Goal: Information Seeking & Learning: Find specific fact

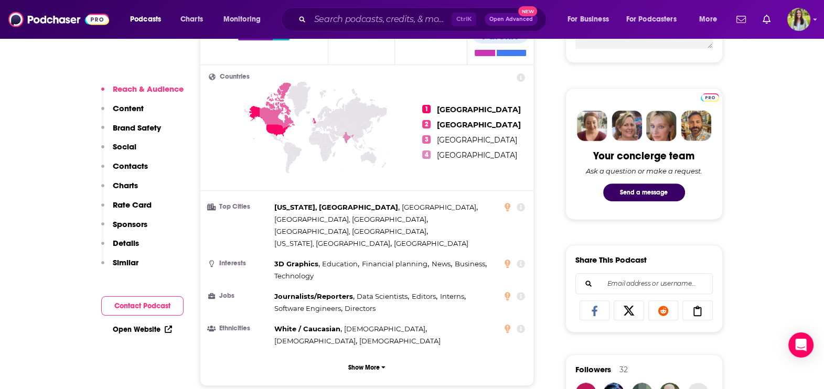
scroll to position [465, 0]
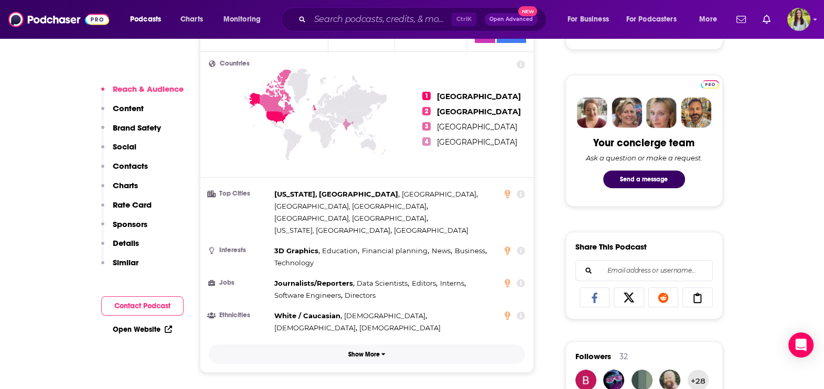
click at [378, 311] on p "Show More" at bounding box center [363, 354] width 31 height 7
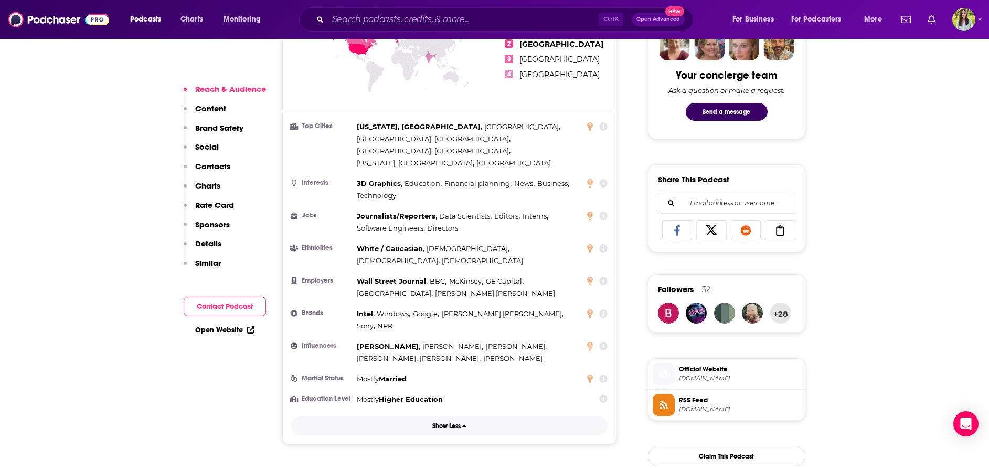
scroll to position [526, 0]
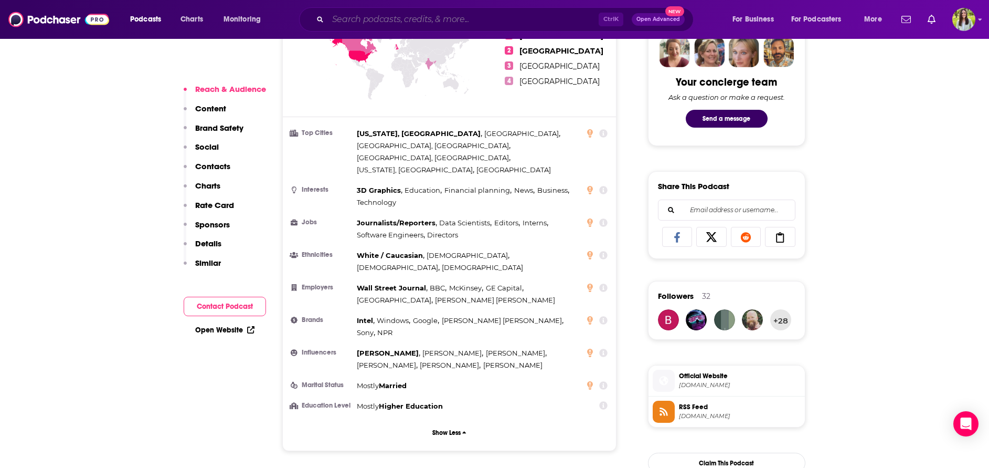
click at [503, 22] on input "Search podcasts, credits, & more..." at bounding box center [463, 19] width 271 height 17
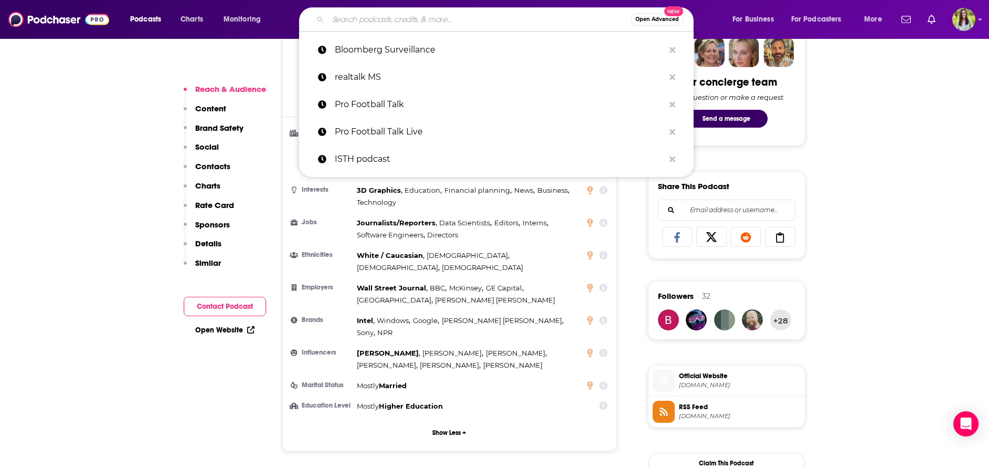
paste input "At [PERSON_NAME]"
type input "At [PERSON_NAME]"
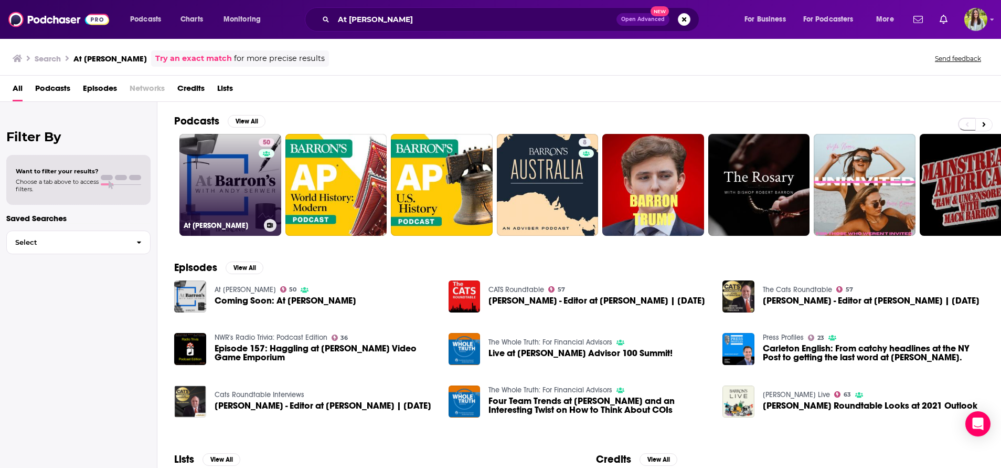
click at [252, 173] on link "50 At [PERSON_NAME]" at bounding box center [230, 185] width 102 height 102
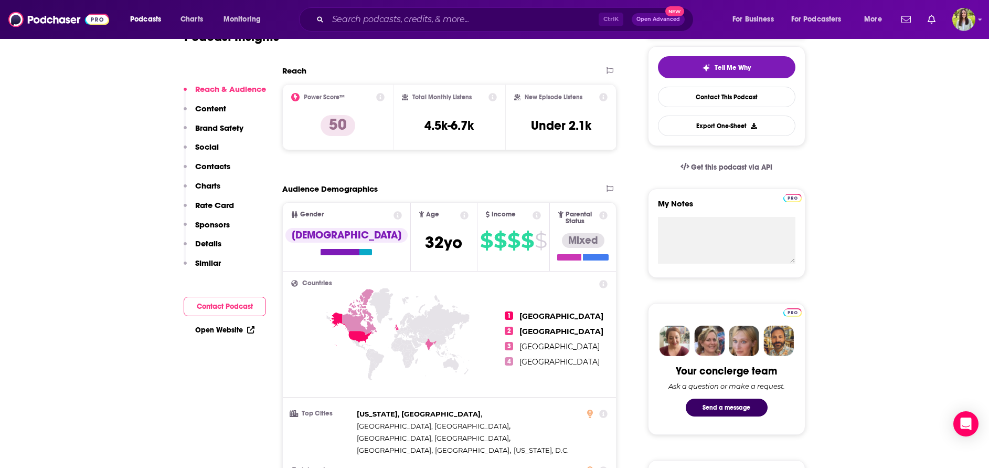
scroll to position [248, 0]
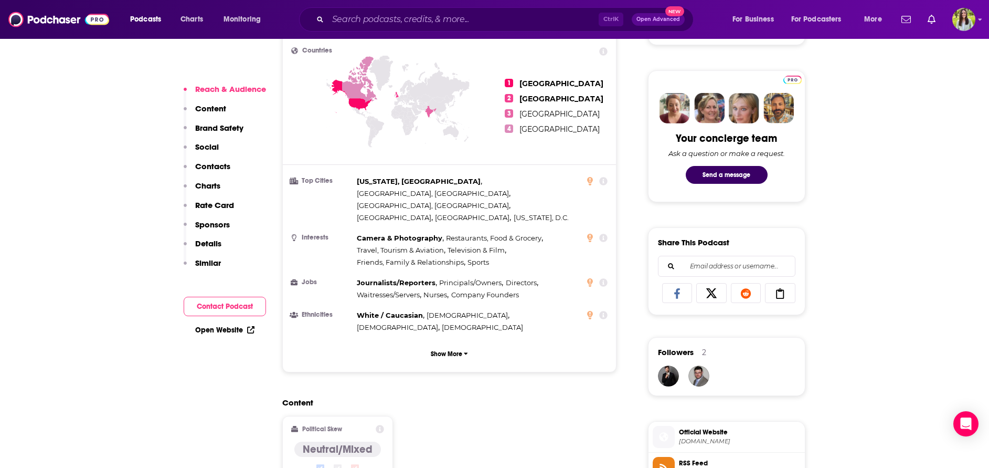
scroll to position [504, 0]
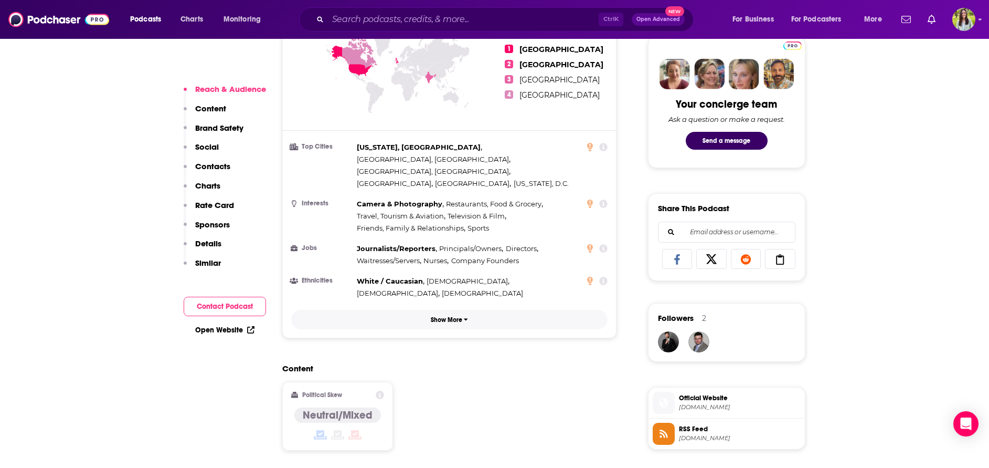
click at [438, 311] on p "Show More" at bounding box center [446, 319] width 31 height 7
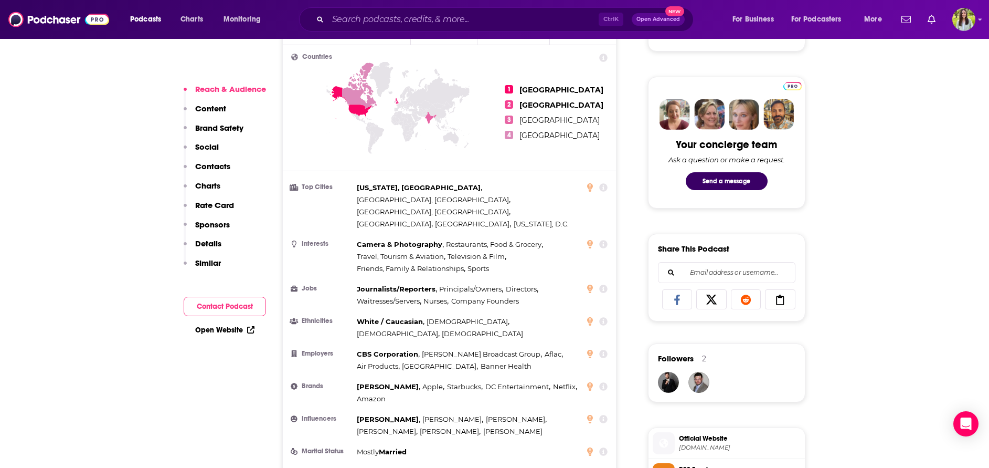
scroll to position [481, 0]
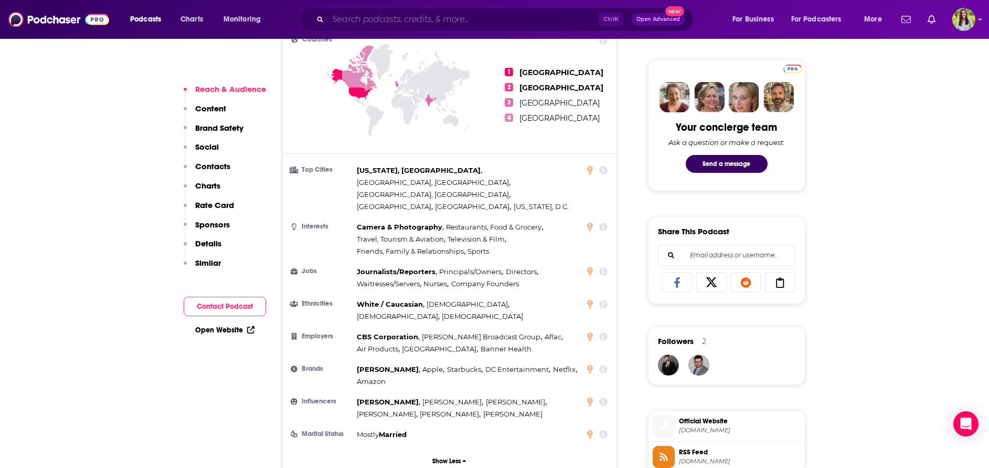
click at [411, 13] on input "Search podcasts, credits, & more..." at bounding box center [463, 19] width 271 height 17
paste input "Fortune Leadership Next"
type input "Fortune Leadership Next"
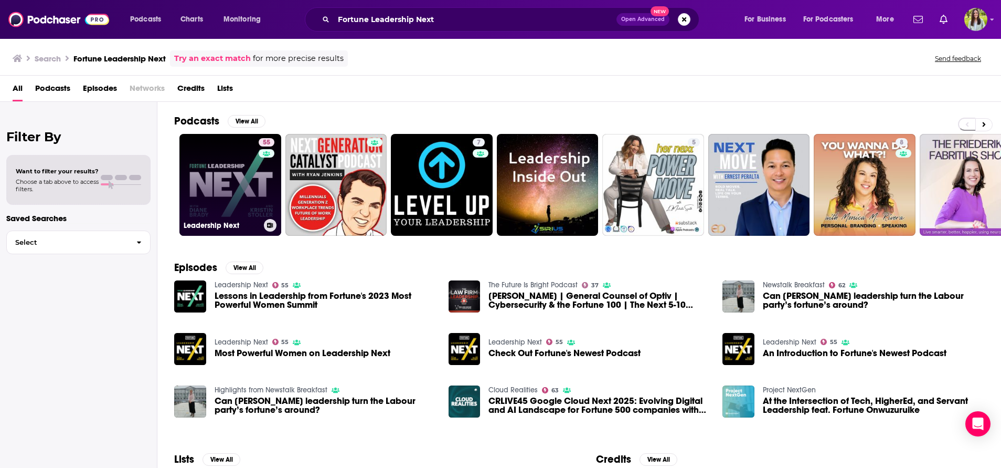
click at [222, 186] on link "55 Leadership Next" at bounding box center [230, 185] width 102 height 102
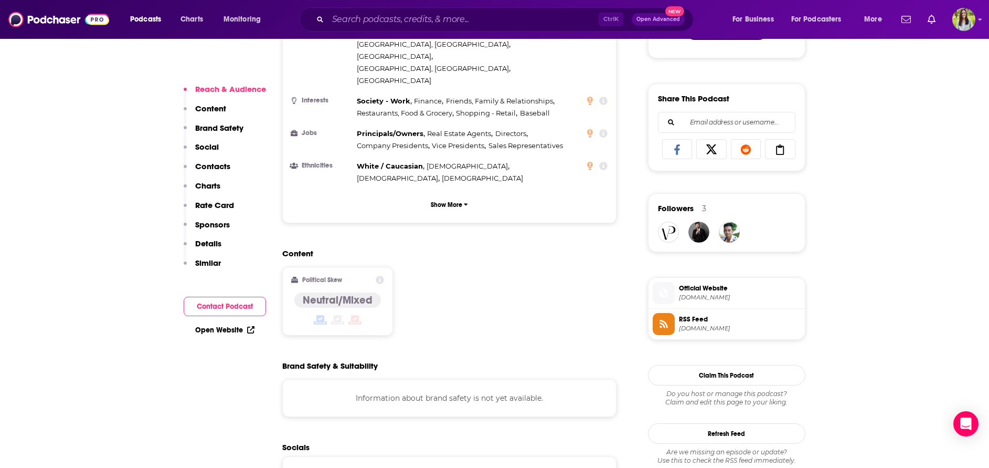
scroll to position [563, 0]
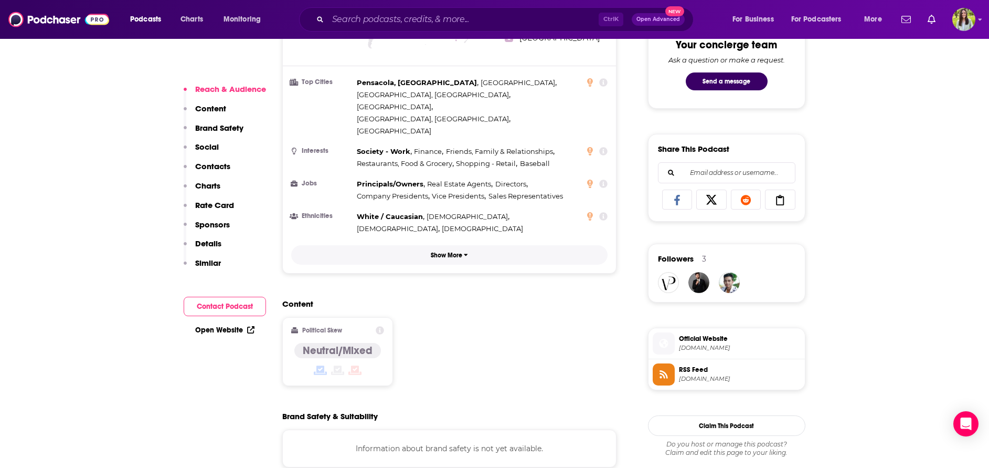
click at [433, 251] on p "Show More" at bounding box center [446, 254] width 31 height 7
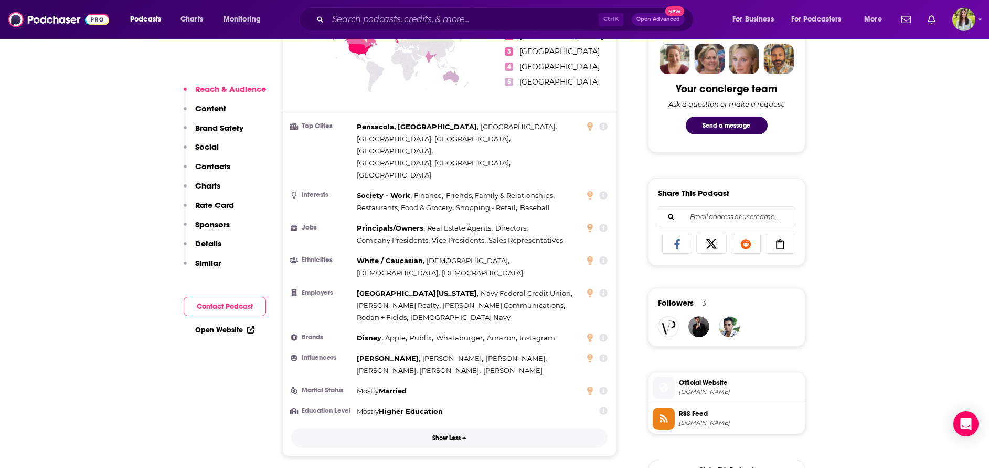
scroll to position [541, 0]
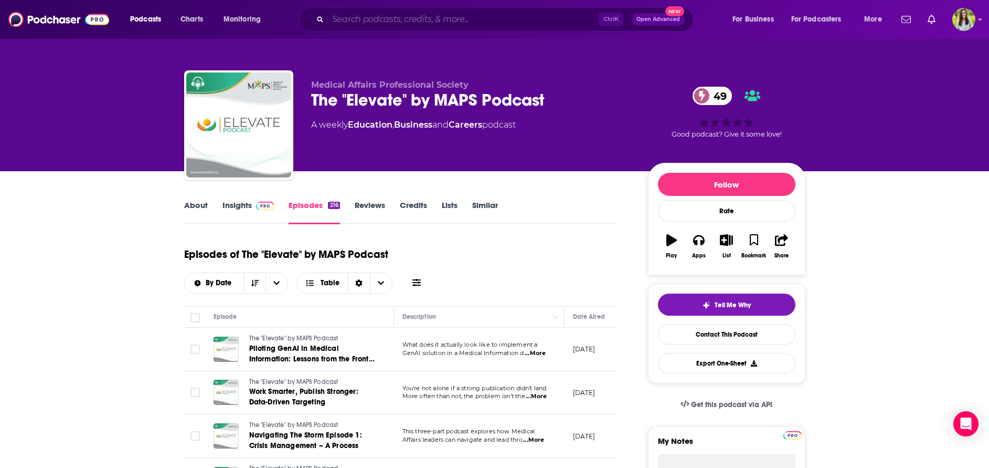
click at [460, 22] on input "Search podcasts, credits, & more..." at bounding box center [463, 19] width 271 height 17
paste input "WSJ Bold Names"
type input "WSJ Bold Names"
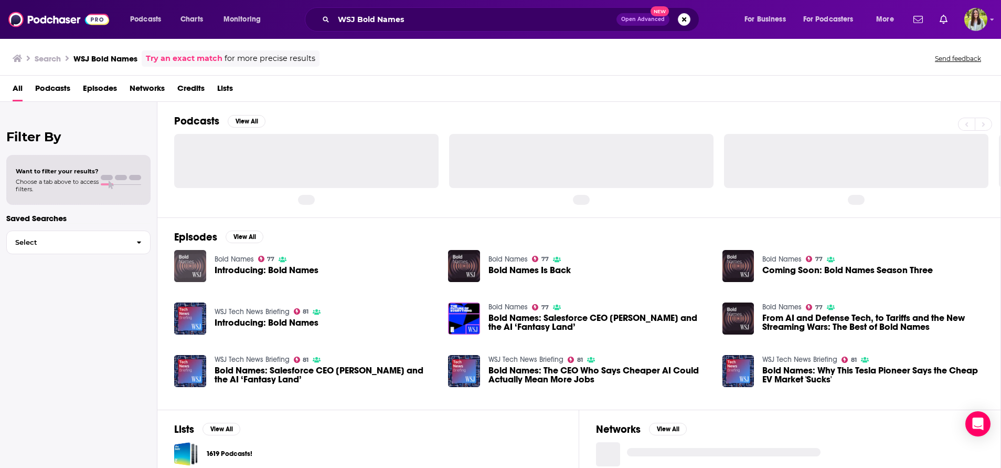
click at [191, 270] on img "Introducing: Bold Names" at bounding box center [190, 266] width 32 height 32
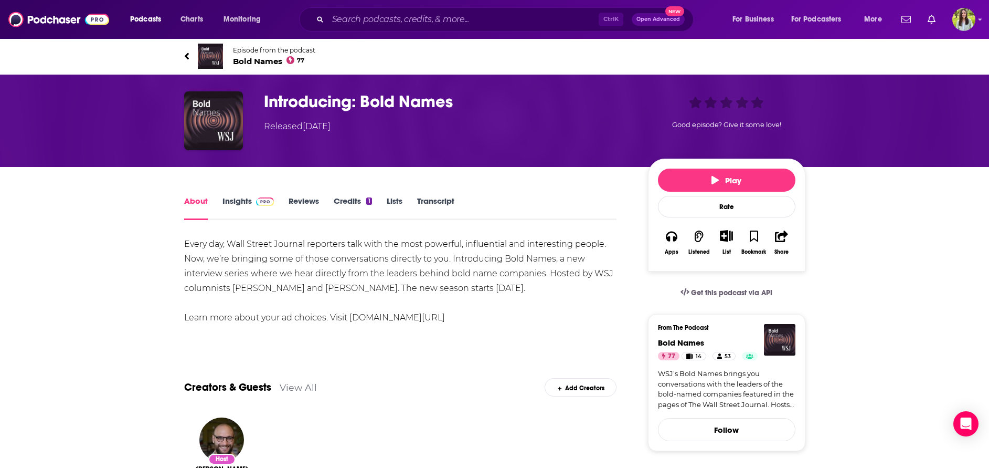
click at [241, 199] on link "Insights" at bounding box center [249, 208] width 52 height 24
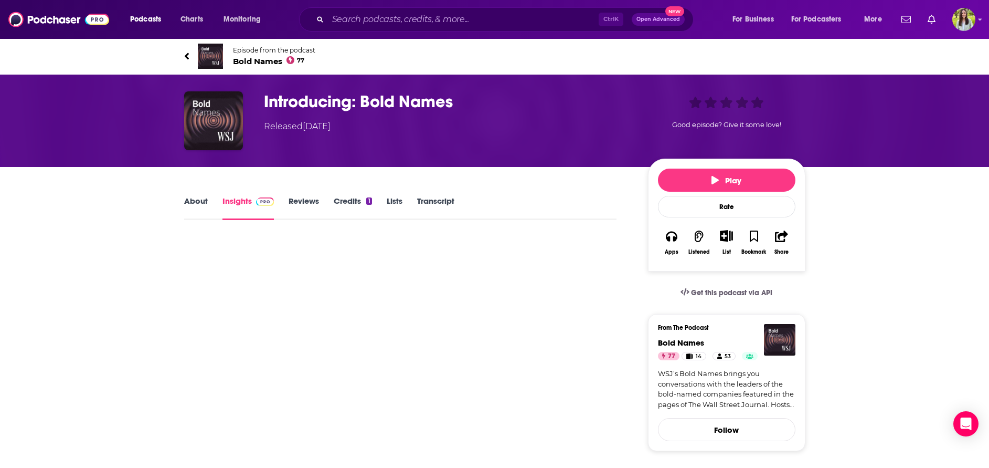
click at [193, 200] on link "About" at bounding box center [196, 208] width 24 height 24
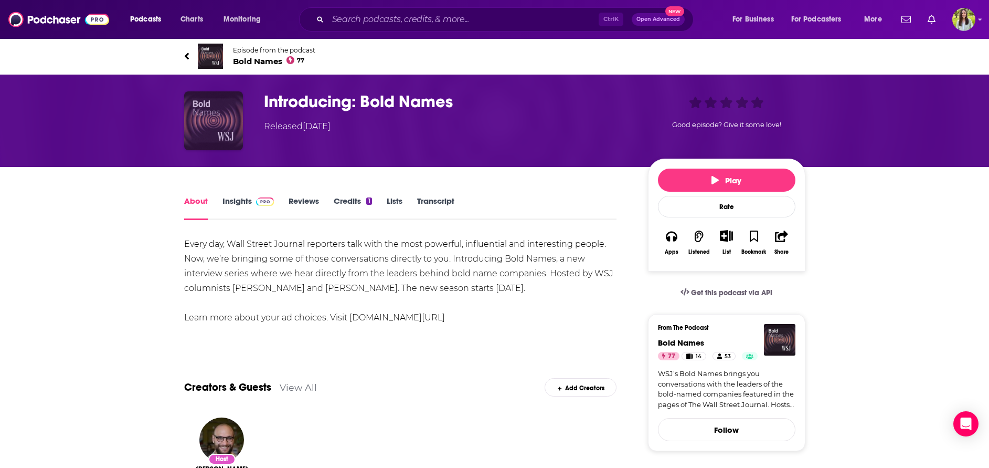
click at [216, 115] on img "Introducing: Bold Names" at bounding box center [213, 120] width 59 height 59
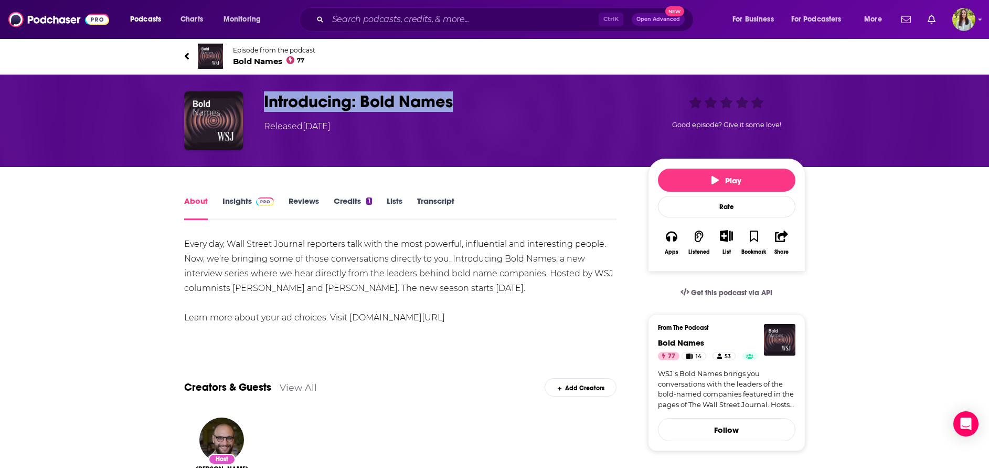
drag, startPoint x: 511, startPoint y: 103, endPoint x: 264, endPoint y: 101, distance: 246.7
click at [264, 101] on h1 "Introducing: Bold Names" at bounding box center [447, 101] width 367 height 20
copy h1 "Introducing: Bold Names"
click at [477, 131] on div "Released Tuesday, 11th February 2025" at bounding box center [447, 126] width 367 height 13
click at [239, 202] on link "Insights" at bounding box center [249, 208] width 52 height 24
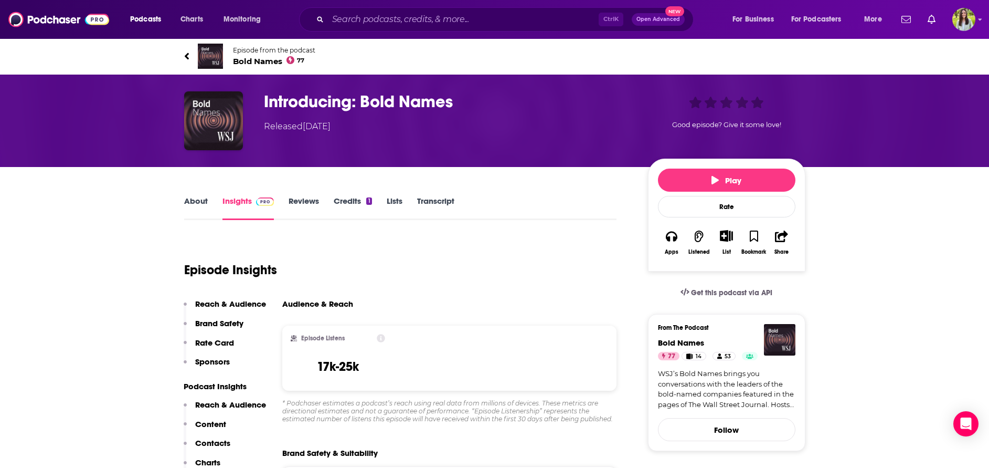
click at [204, 197] on link "About" at bounding box center [196, 208] width 24 height 24
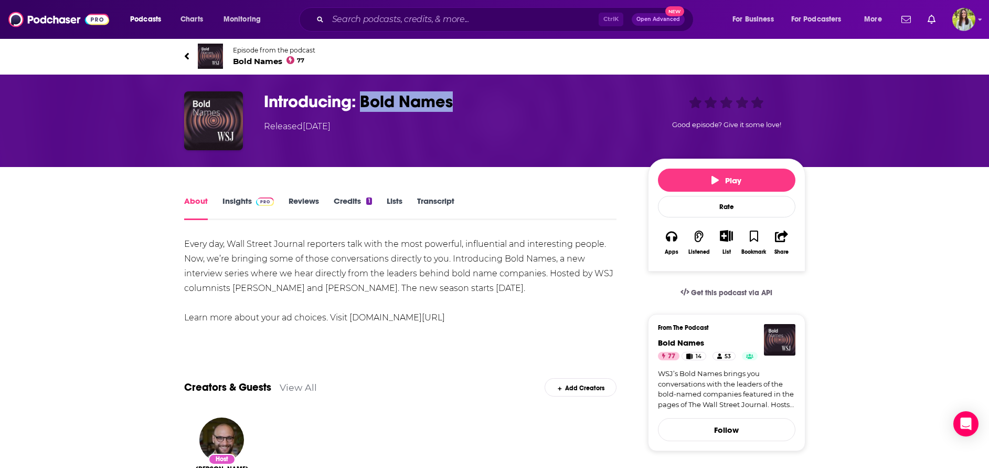
drag, startPoint x: 462, startPoint y: 97, endPoint x: 362, endPoint y: 102, distance: 100.9
click at [362, 102] on h1 "Introducing: Bold Names" at bounding box center [447, 101] width 367 height 20
copy h1 "Bold Names"
click at [238, 204] on link "Insights" at bounding box center [249, 208] width 52 height 24
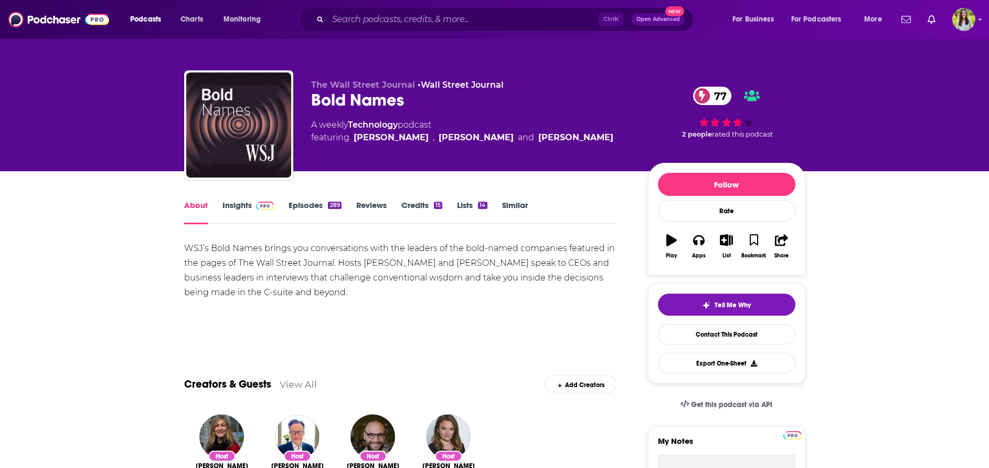
click at [295, 208] on link "Episodes 289" at bounding box center [315, 212] width 52 height 24
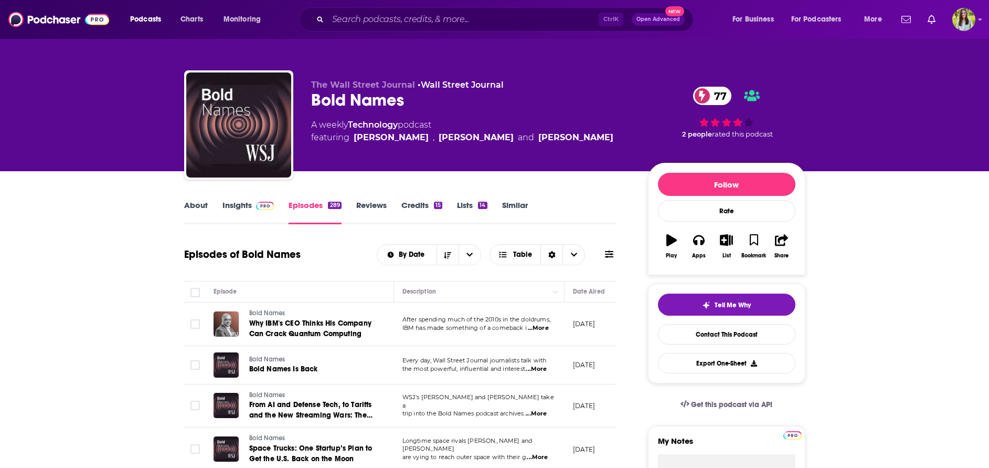
click at [612, 251] on icon at bounding box center [609, 253] width 8 height 7
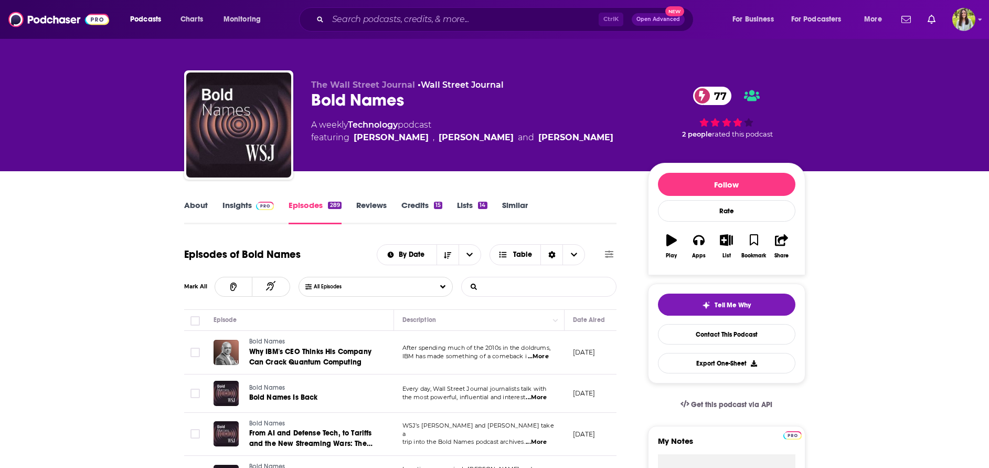
click at [537, 280] on input "List Search Input" at bounding box center [517, 286] width 110 height 19
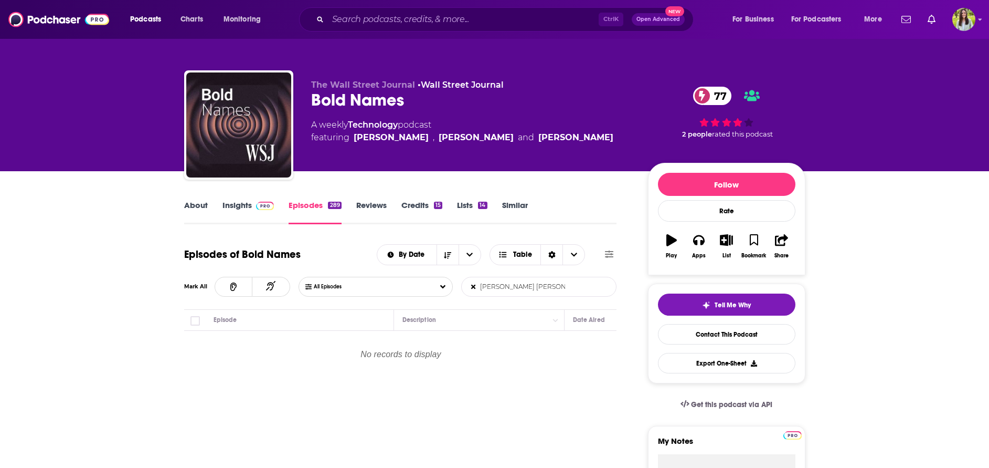
click at [537, 280] on input "[PERSON_NAME] [PERSON_NAME]" at bounding box center [517, 286] width 110 height 19
type input "Lilly"
click at [530, 285] on input "Lilly" at bounding box center [517, 286] width 110 height 19
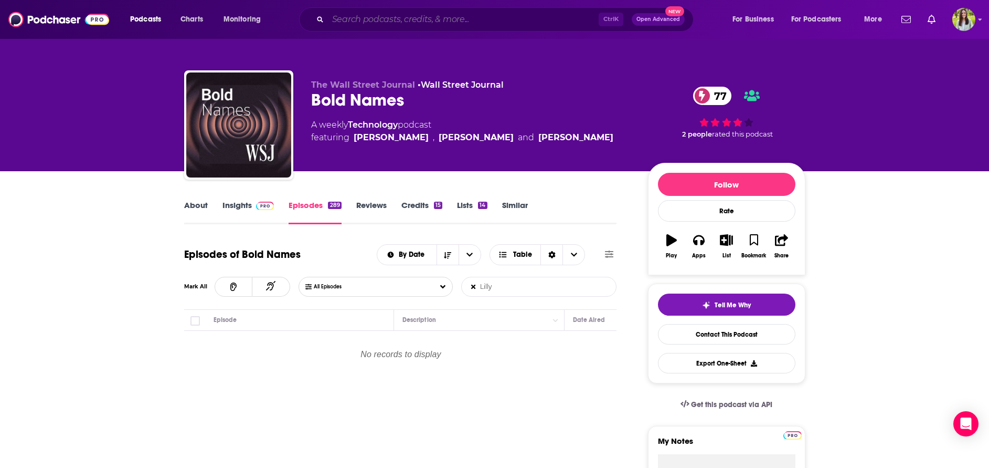
click at [441, 18] on input "Search podcasts, credits, & more..." at bounding box center [463, 19] width 271 height 17
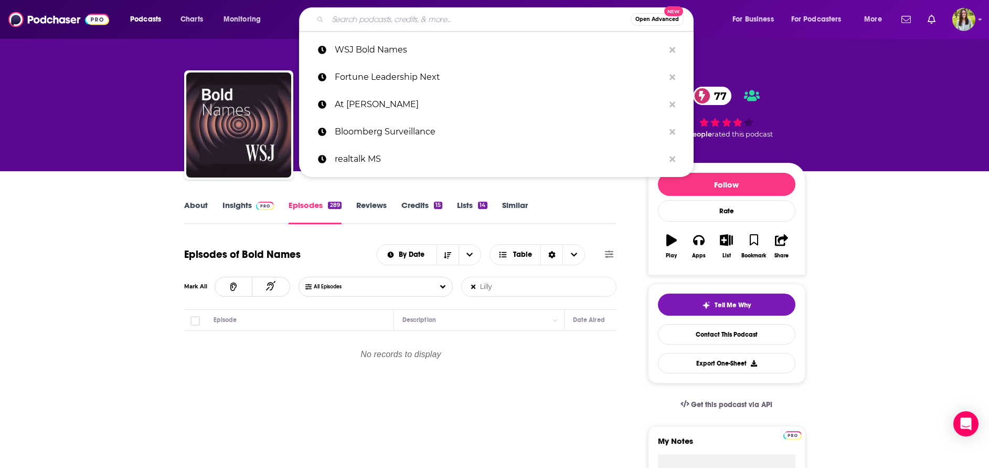
paste input "At [PERSON_NAME]"
type input "At [PERSON_NAME]"
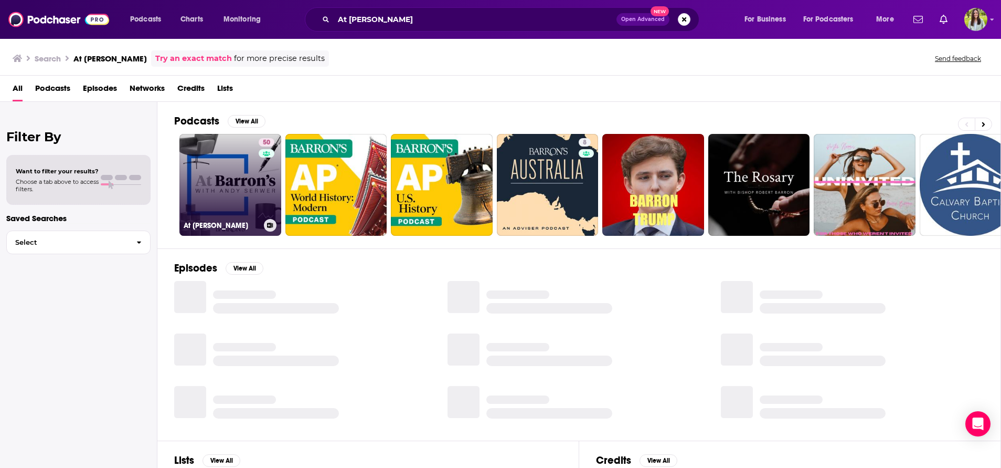
click at [248, 184] on link "50 At [PERSON_NAME]" at bounding box center [230, 185] width 102 height 102
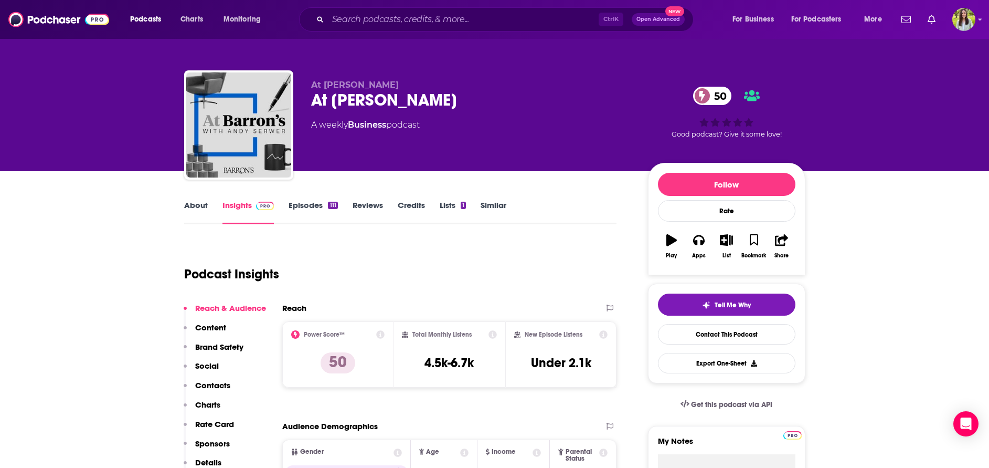
click at [311, 204] on link "Episodes 111" at bounding box center [313, 212] width 49 height 24
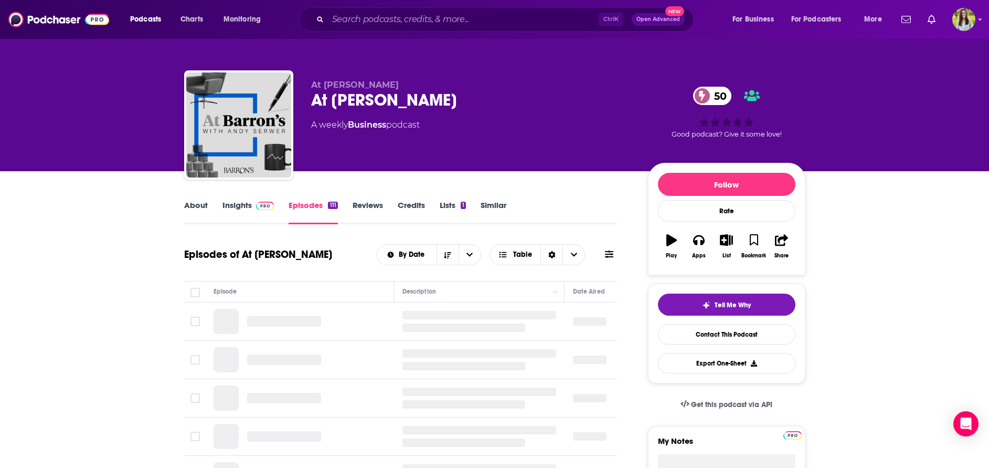
click at [611, 256] on icon at bounding box center [609, 254] width 8 height 8
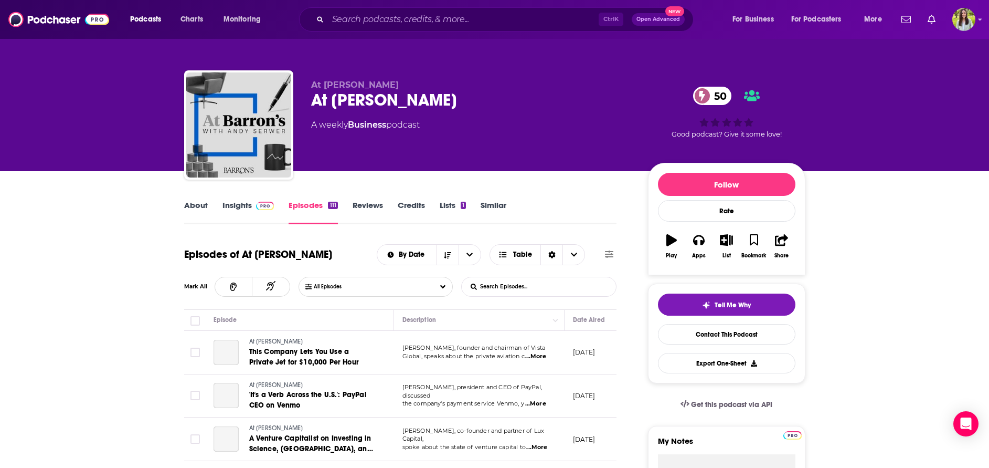
click at [587, 284] on form "List Search Input Search Episodes..." at bounding box center [538, 287] width 155 height 20
click at [559, 285] on input "List Search Input" at bounding box center [517, 286] width 110 height 19
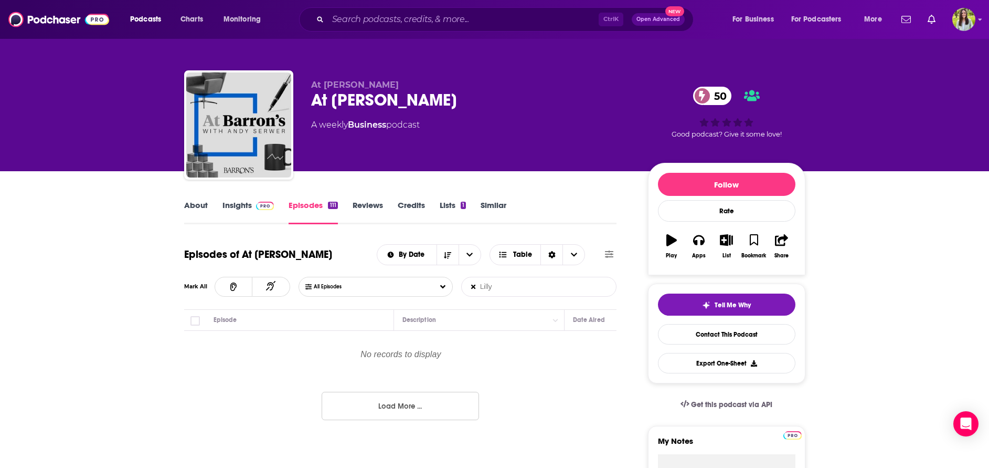
type input "Lilly"
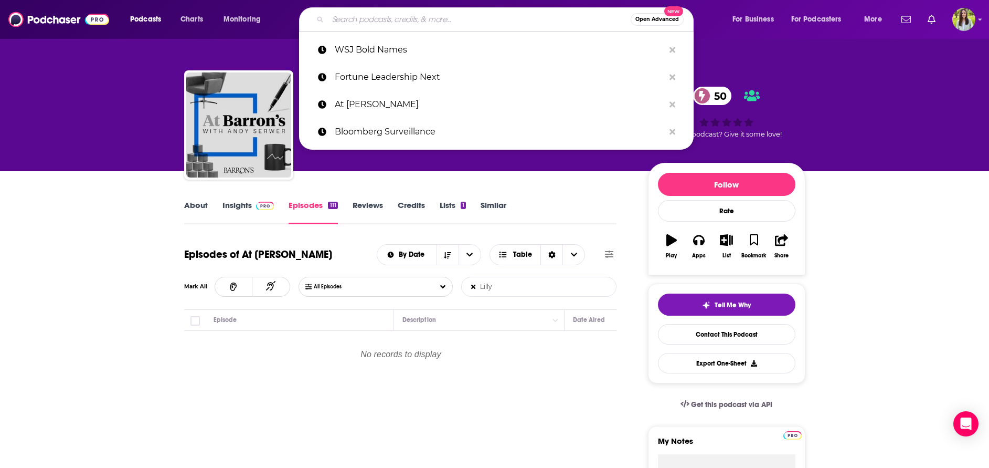
click at [415, 15] on input "Search podcasts, credits, & more..." at bounding box center [479, 19] width 303 height 17
paste input "Fortune Leadership Next"
type input "Fortune Leadership Next"
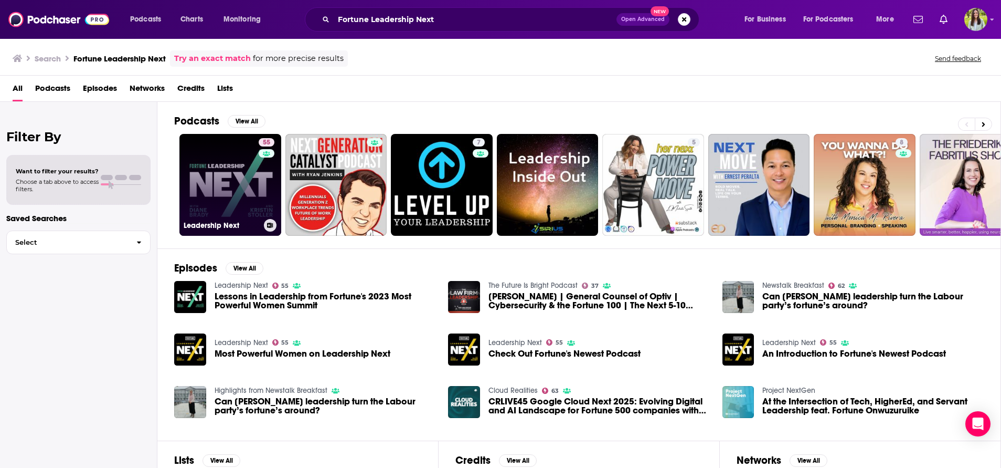
click at [224, 174] on link "55 Leadership Next" at bounding box center [230, 185] width 102 height 102
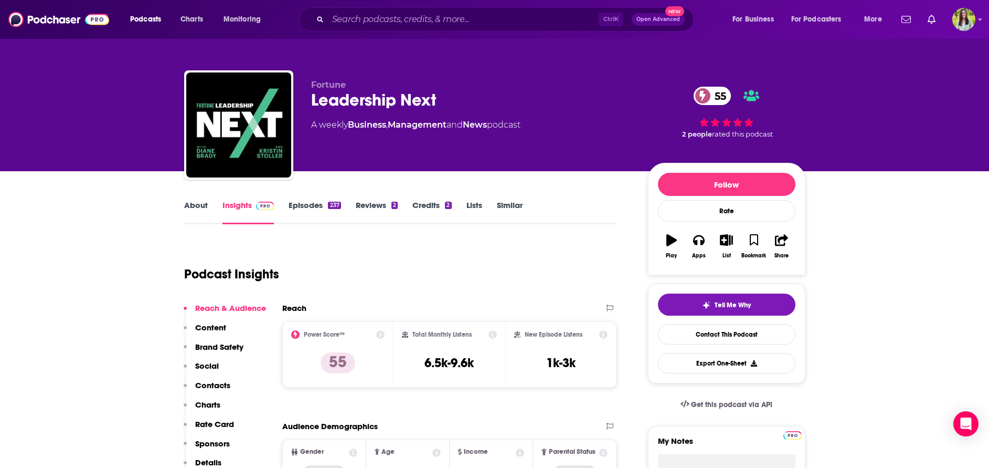
click at [310, 208] on link "Episodes 237" at bounding box center [315, 212] width 52 height 24
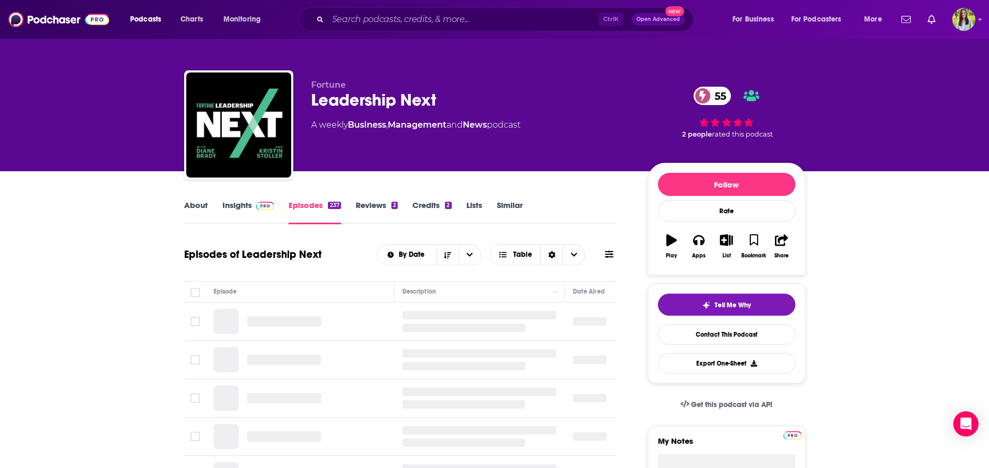
click at [606, 254] on icon at bounding box center [609, 253] width 8 height 7
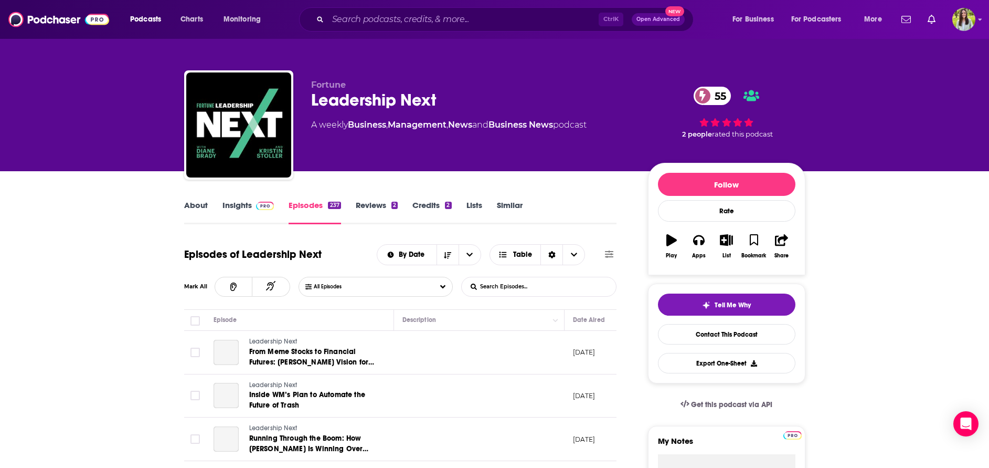
click at [546, 288] on input "List Search Input" at bounding box center [517, 286] width 110 height 19
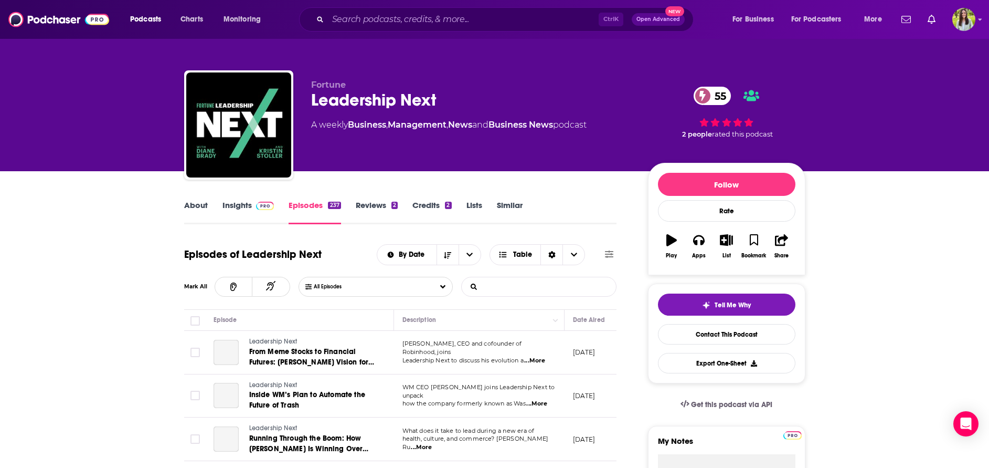
paste input "Fortune Leadership Next"
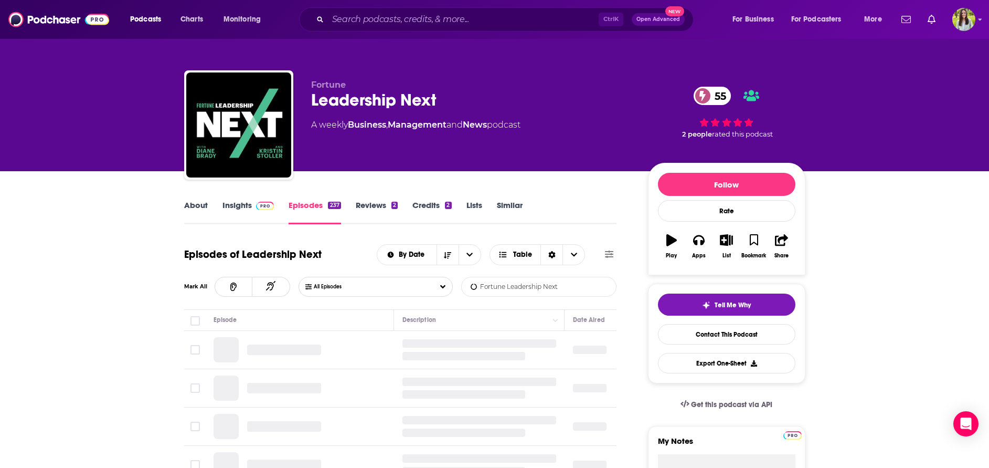
click at [562, 294] on input "Fortune Leadership Next" at bounding box center [517, 286] width 110 height 19
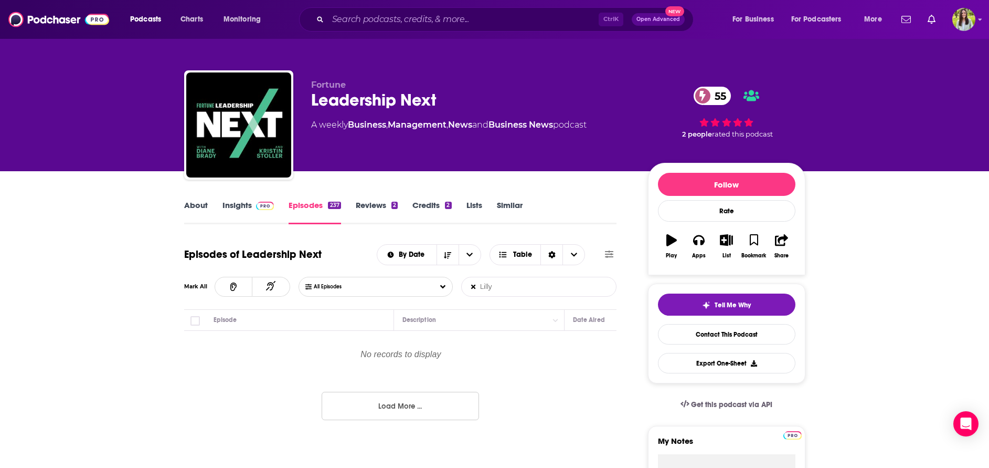
type input "Lilly"
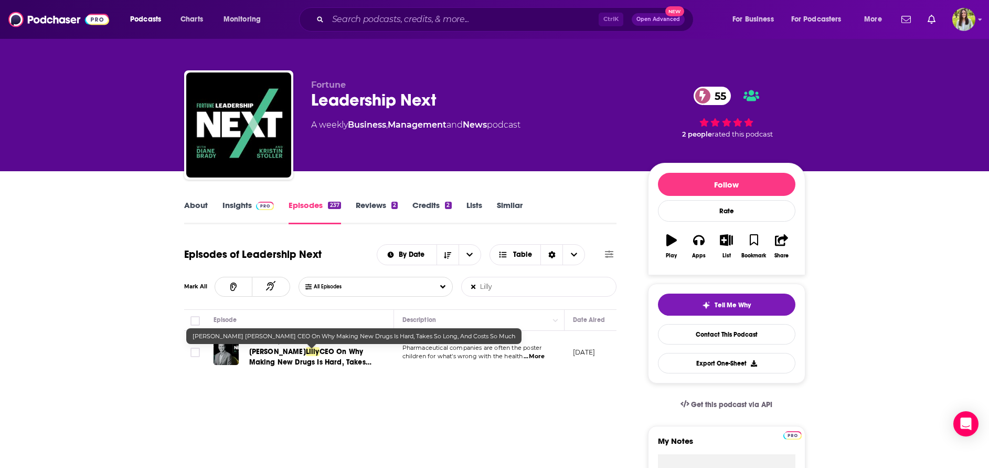
click at [348, 351] on span "CEO On Why Making New Drugs Is Hard, Takes So Long, And Costs So Much" at bounding box center [310, 362] width 122 height 30
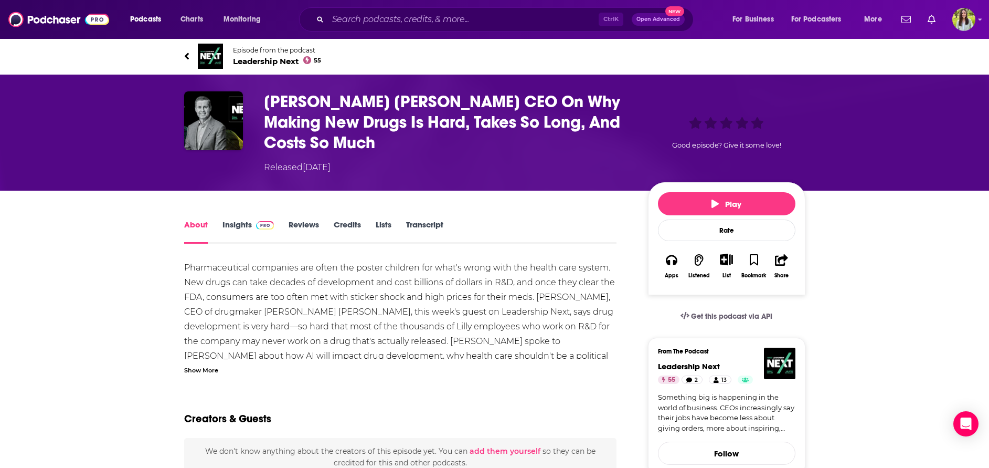
click at [350, 115] on h1 "[PERSON_NAME] [PERSON_NAME] CEO On Why Making New Drugs Is Hard, Takes So Long,…" at bounding box center [447, 121] width 367 height 61
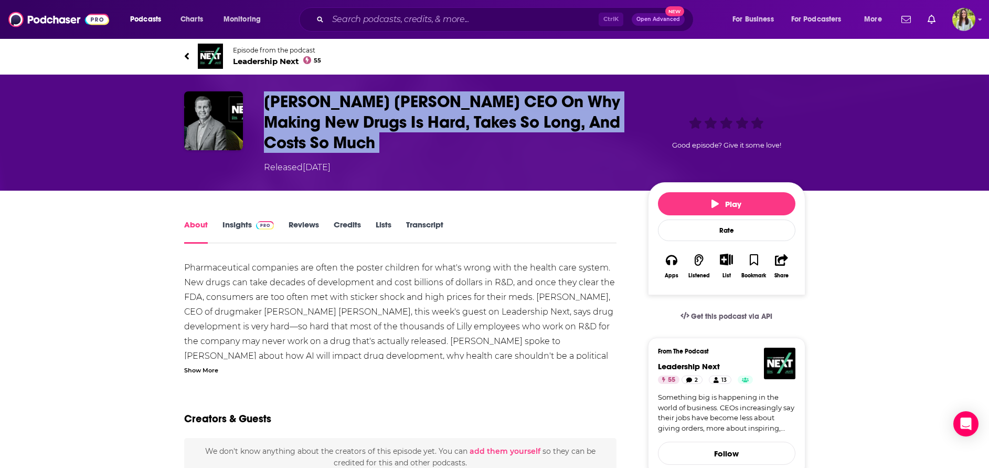
click at [350, 115] on h1 "[PERSON_NAME] [PERSON_NAME] CEO On Why Making New Drugs Is Hard, Takes So Long,…" at bounding box center [447, 121] width 367 height 61
copy h1 "[PERSON_NAME] [PERSON_NAME] CEO On Why Making New Drugs Is Hard, Takes So Long,…"
